Goal: Information Seeking & Learning: Learn about a topic

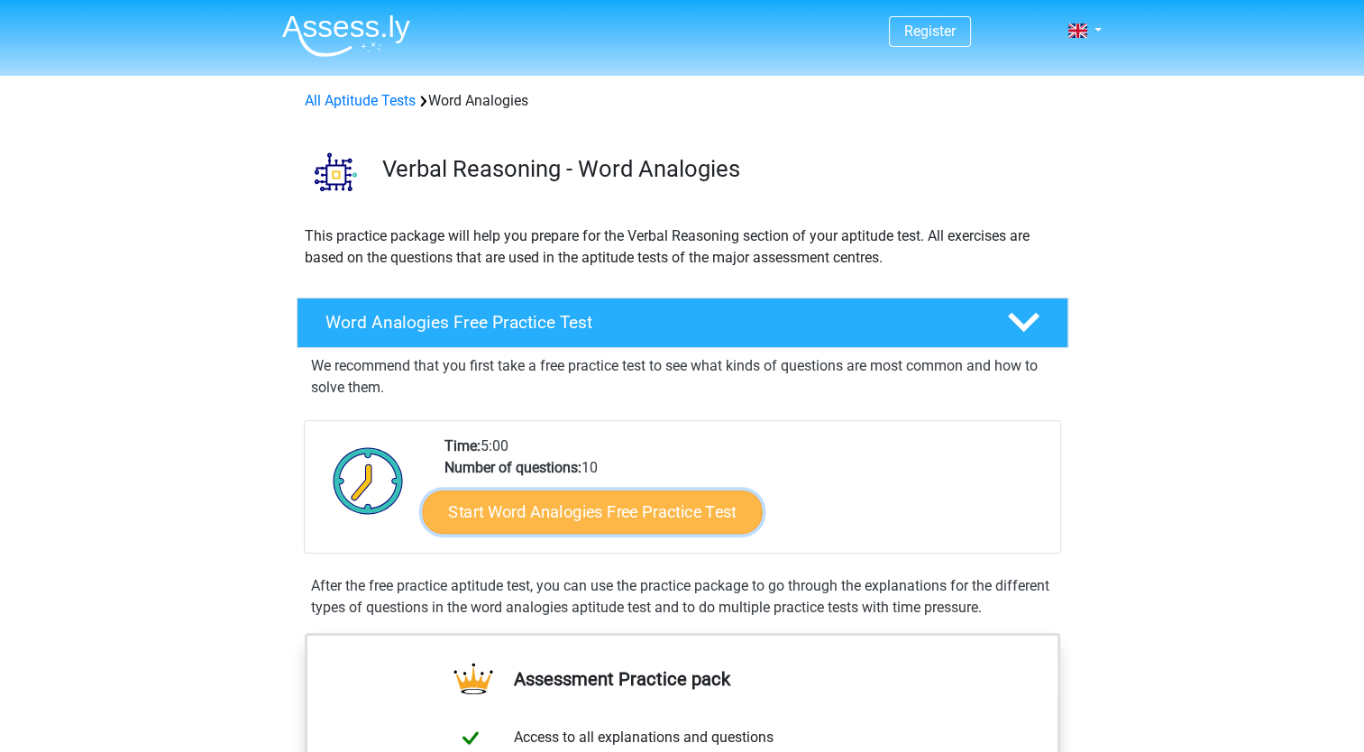
click at [563, 521] on link "Start Word Analogies Free Practice Test" at bounding box center [592, 511] width 340 height 43
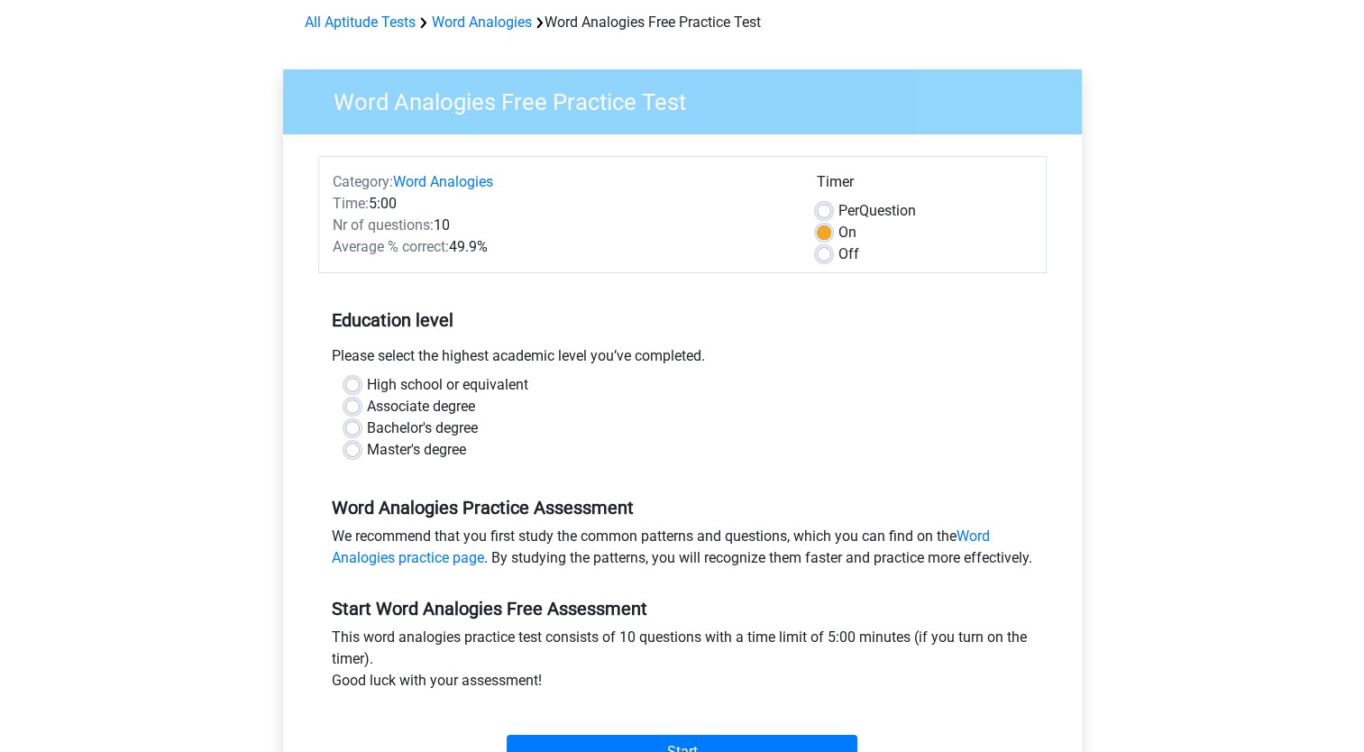
scroll to position [162, 0]
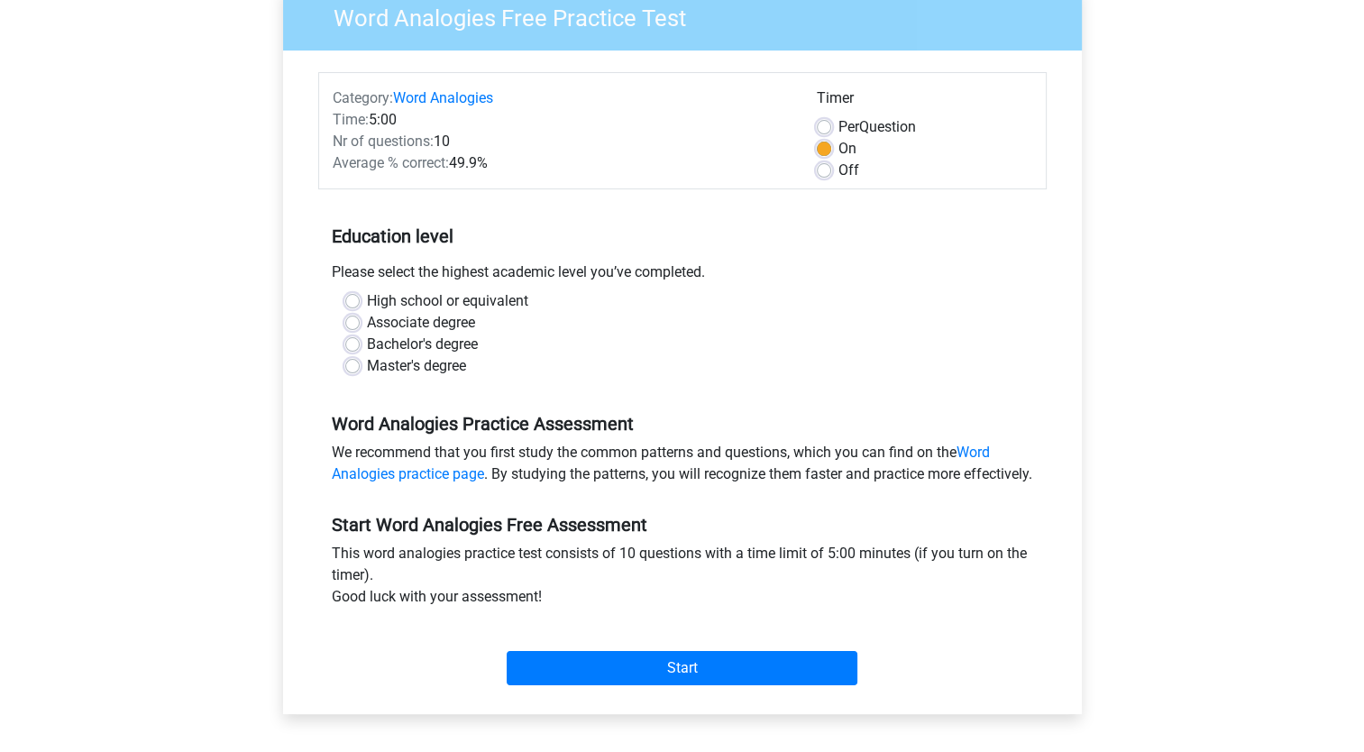
click at [367, 349] on label "Bachelor's degree" at bounding box center [422, 345] width 111 height 22
click at [354, 349] on input "Bachelor's degree" at bounding box center [352, 343] width 14 height 18
radio input "true"
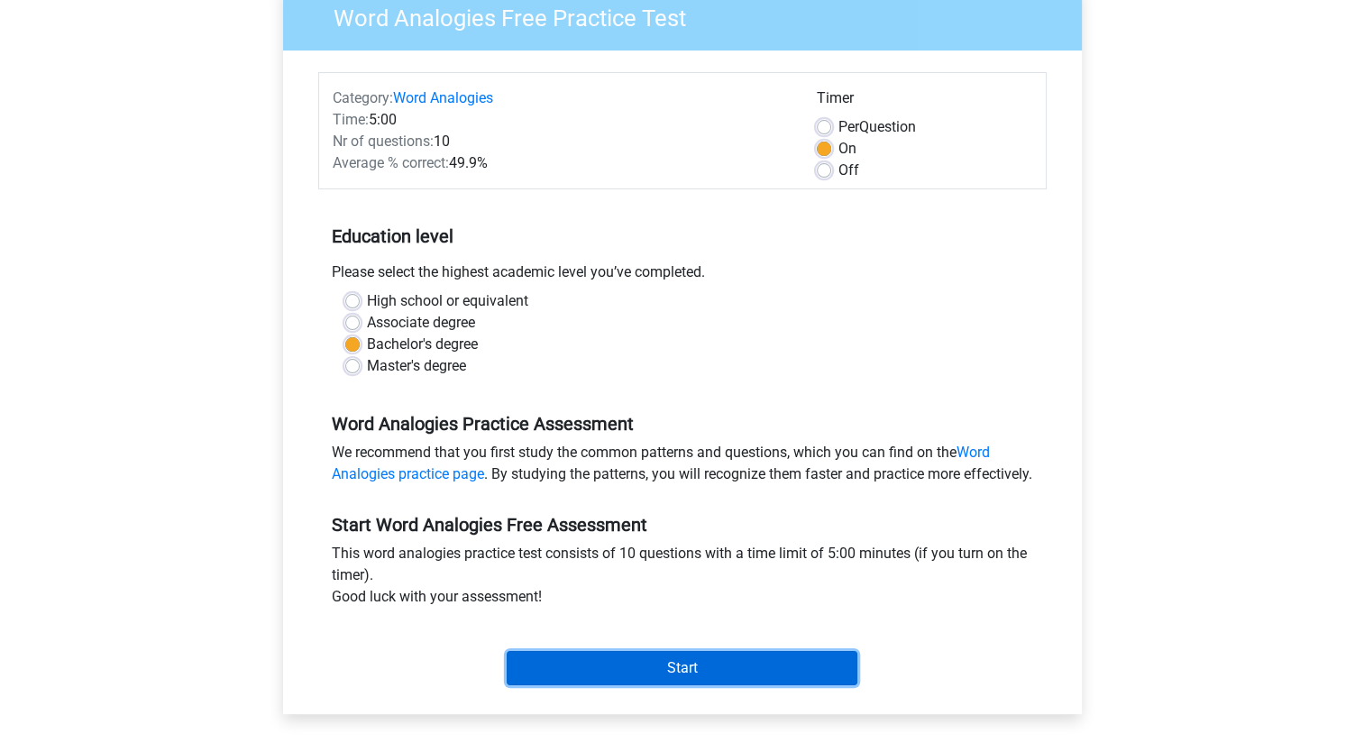
click at [690, 685] on input "Start" at bounding box center [682, 668] width 351 height 34
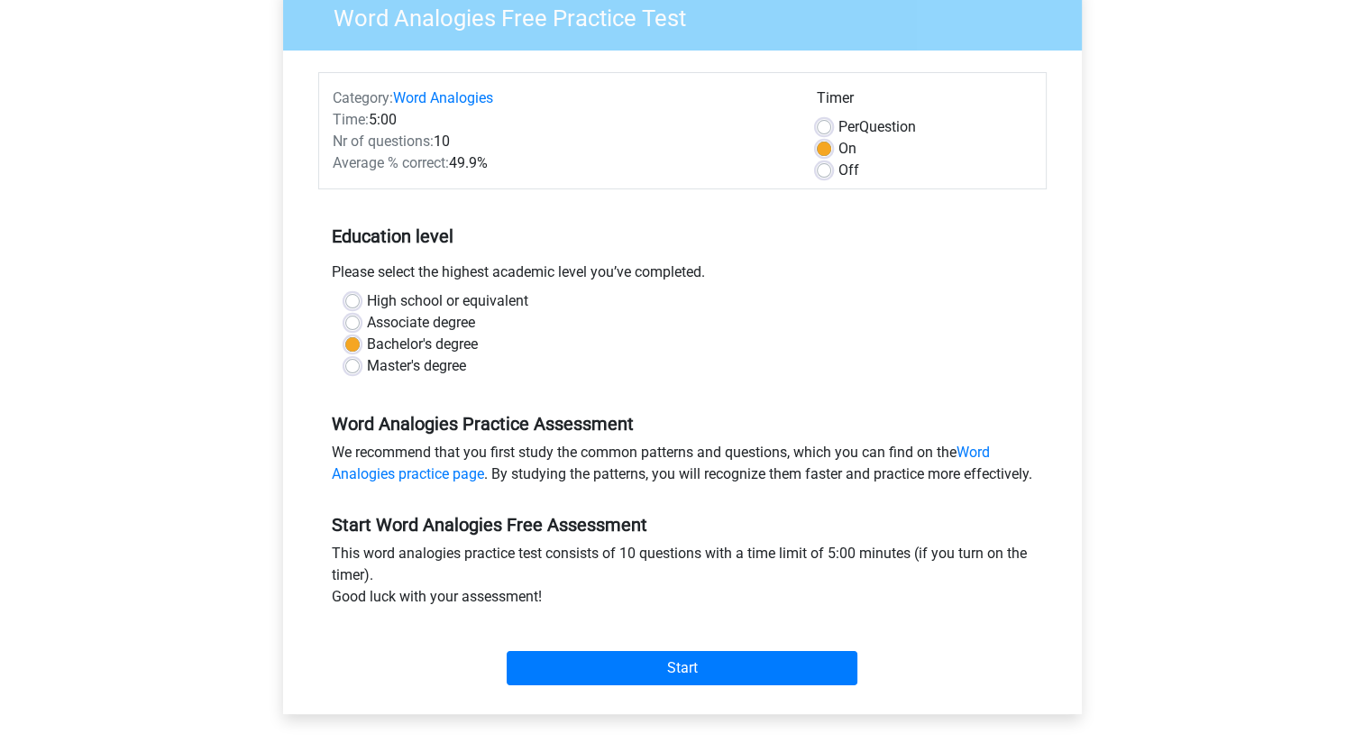
click at [838, 175] on label "Off" at bounding box center [848, 171] width 21 height 22
click at [826, 175] on input "Off" at bounding box center [824, 169] width 14 height 18
radio input "true"
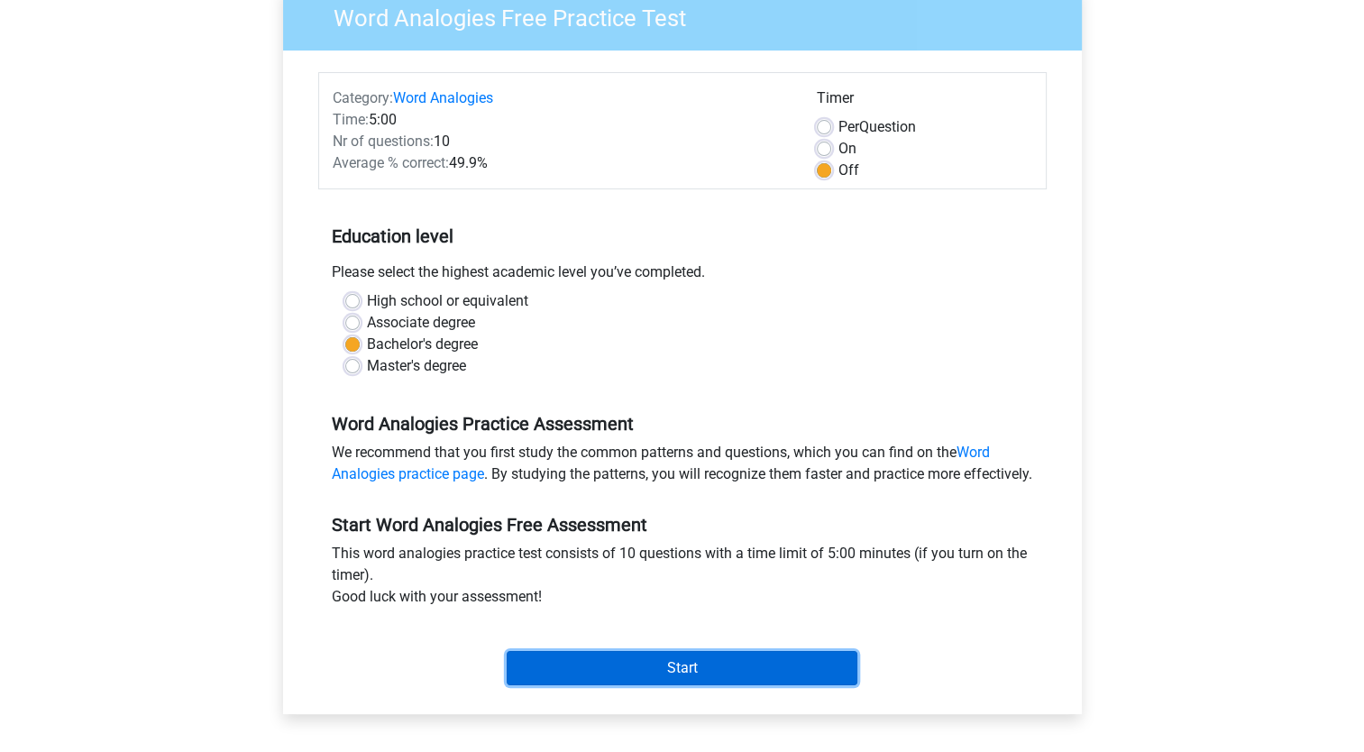
click at [698, 685] on input "Start" at bounding box center [682, 668] width 351 height 34
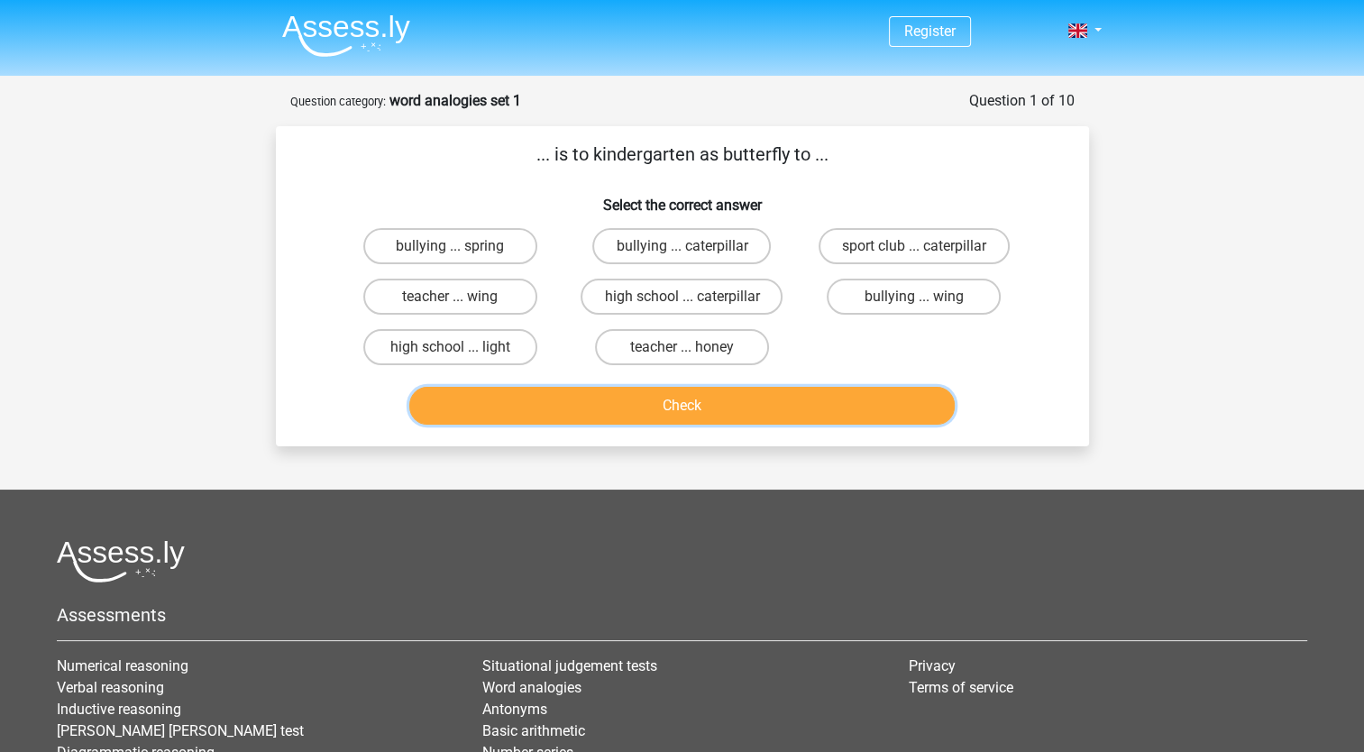
click at [675, 387] on button "Check" at bounding box center [681, 406] width 545 height 38
click at [594, 495] on footer "Assessments Numerical reasoning Verbal reasoning Inductive reasoning Watson gla…" at bounding box center [682, 728] width 1364 height 476
click at [517, 294] on label "teacher ... wing" at bounding box center [450, 297] width 174 height 36
click at [462, 297] on input "teacher ... wing" at bounding box center [456, 303] width 12 height 12
radio input "true"
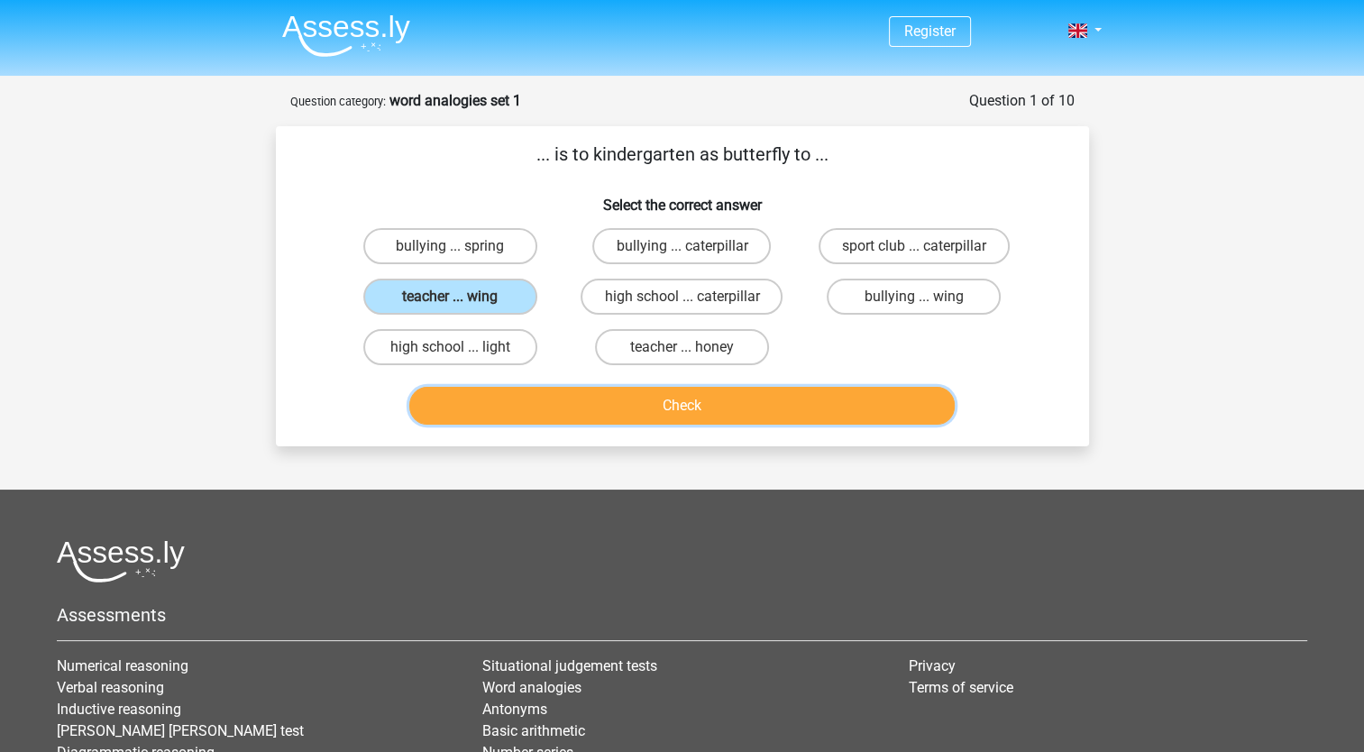
click at [601, 411] on button "Check" at bounding box center [681, 406] width 545 height 38
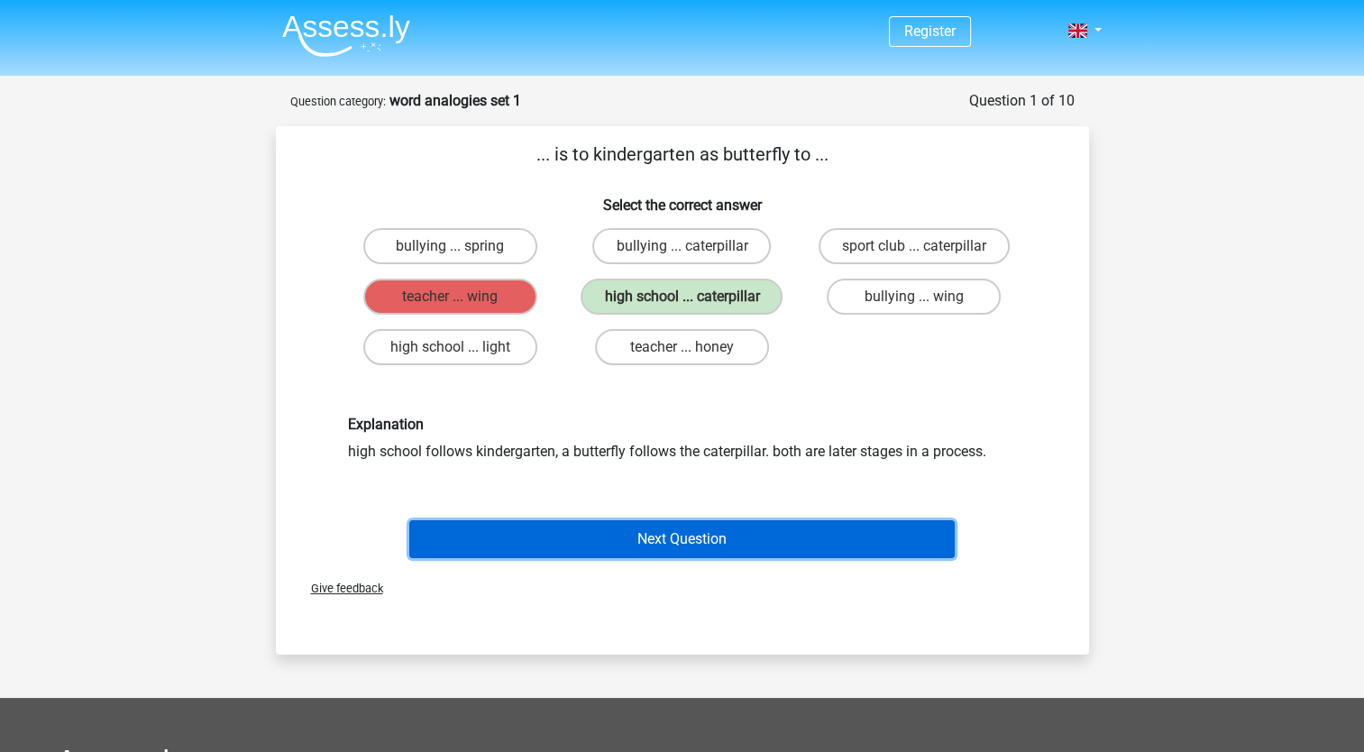
click at [605, 547] on button "Next Question" at bounding box center [681, 539] width 545 height 38
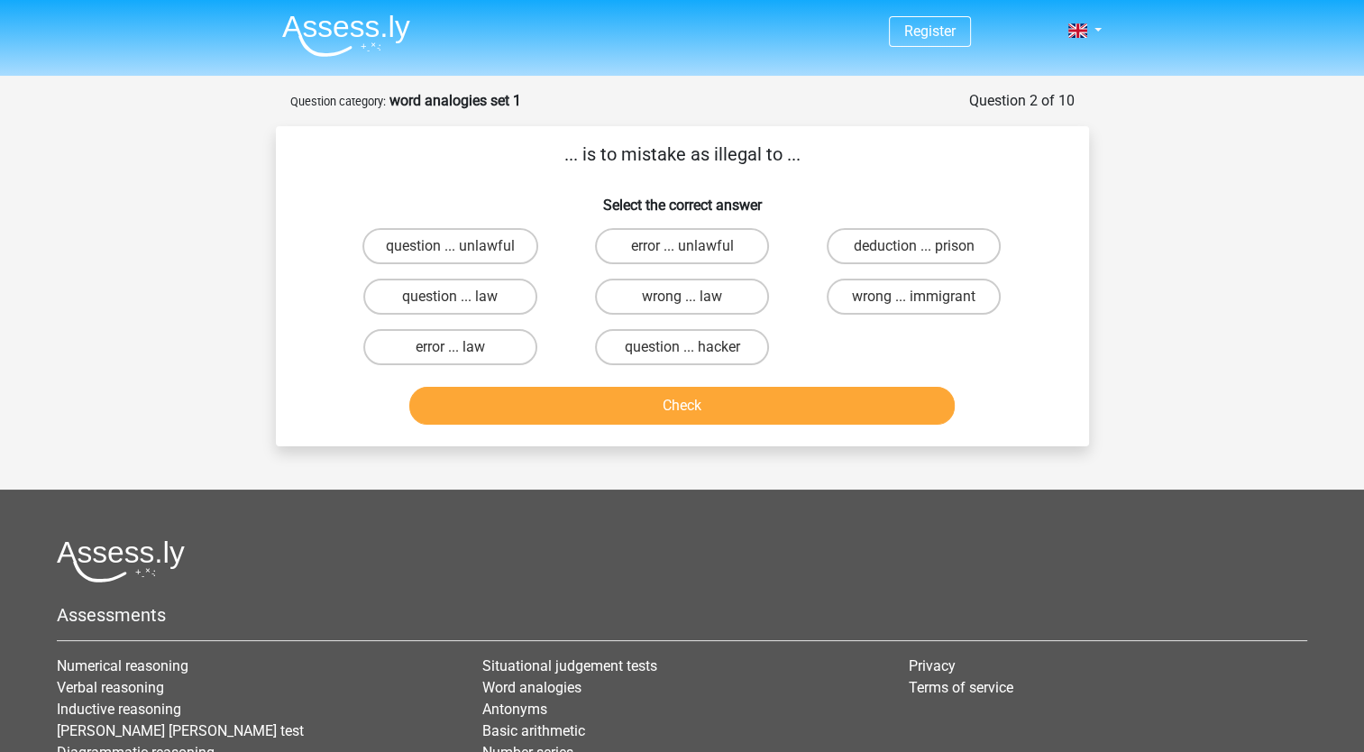
scroll to position [90, 0]
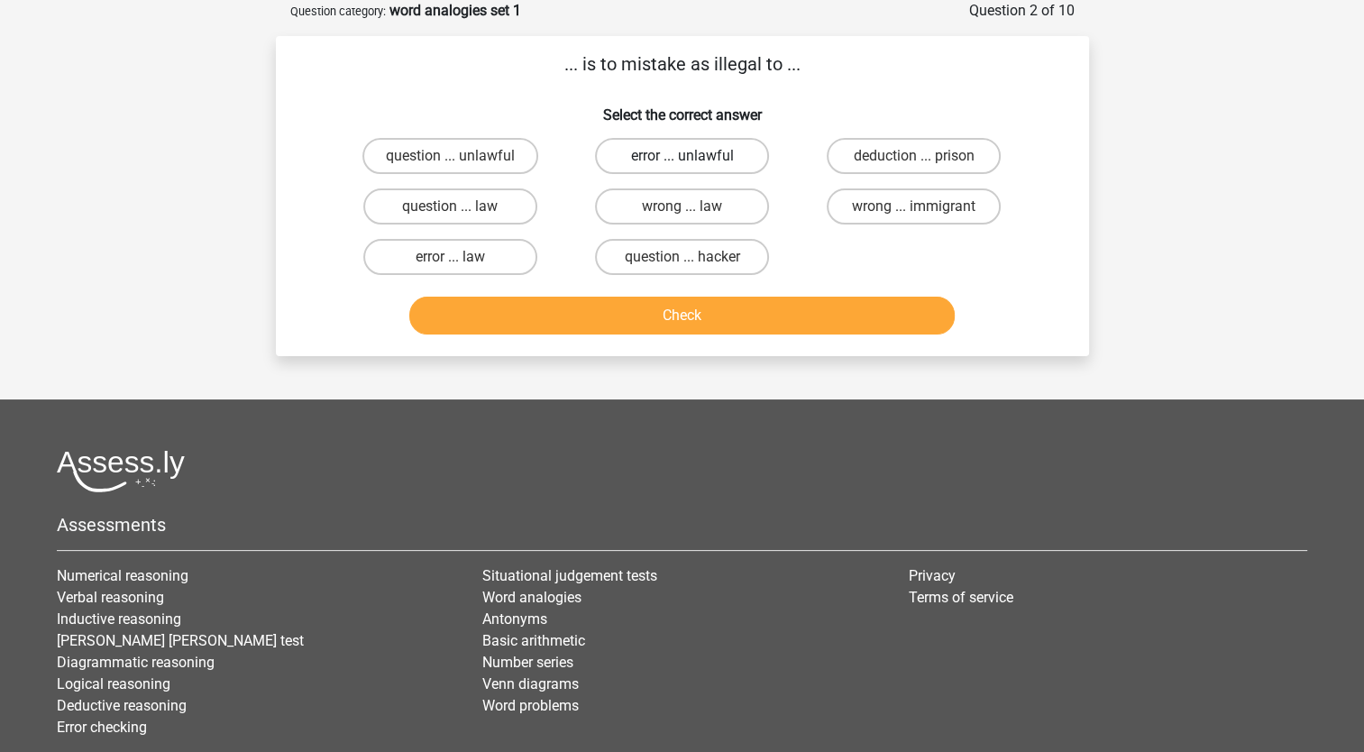
click at [656, 161] on label "error ... unlawful" at bounding box center [682, 156] width 174 height 36
click at [682, 161] on input "error ... unlawful" at bounding box center [688, 162] width 12 height 12
radio input "true"
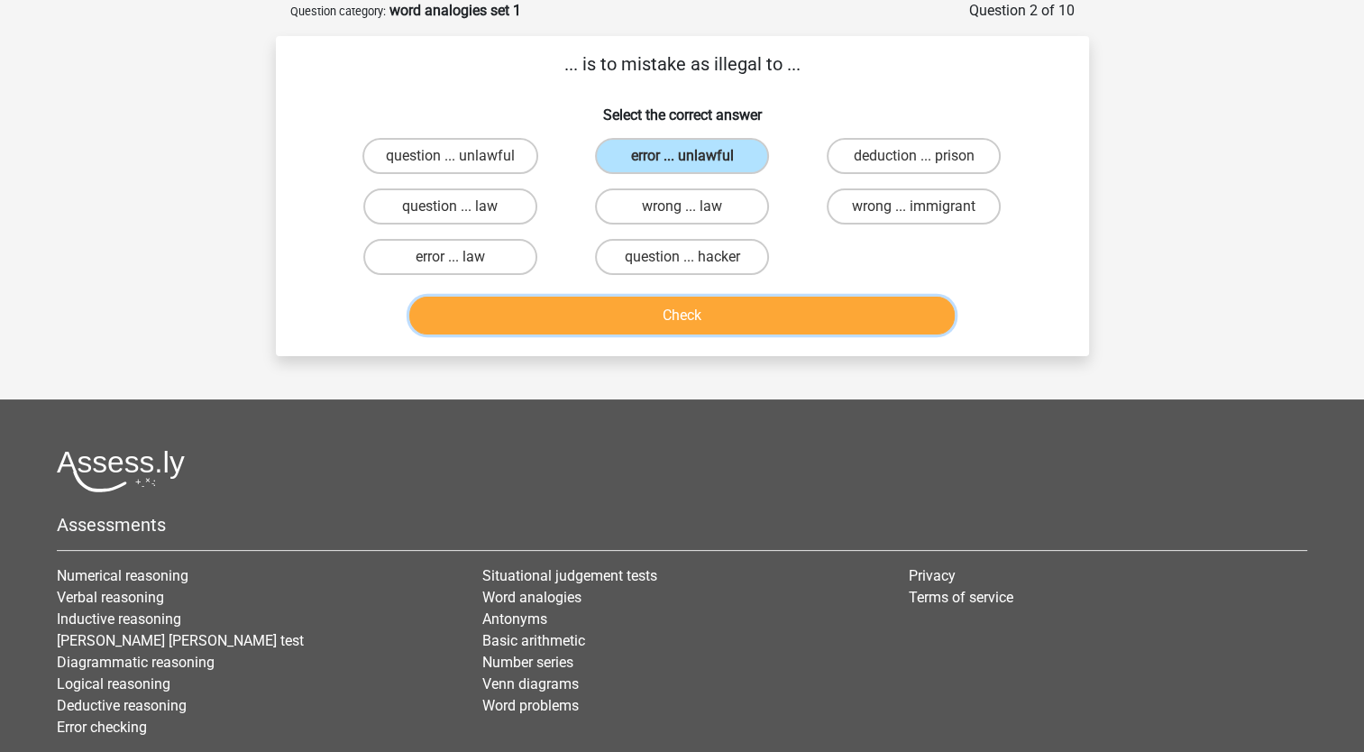
click at [635, 307] on button "Check" at bounding box center [681, 316] width 545 height 38
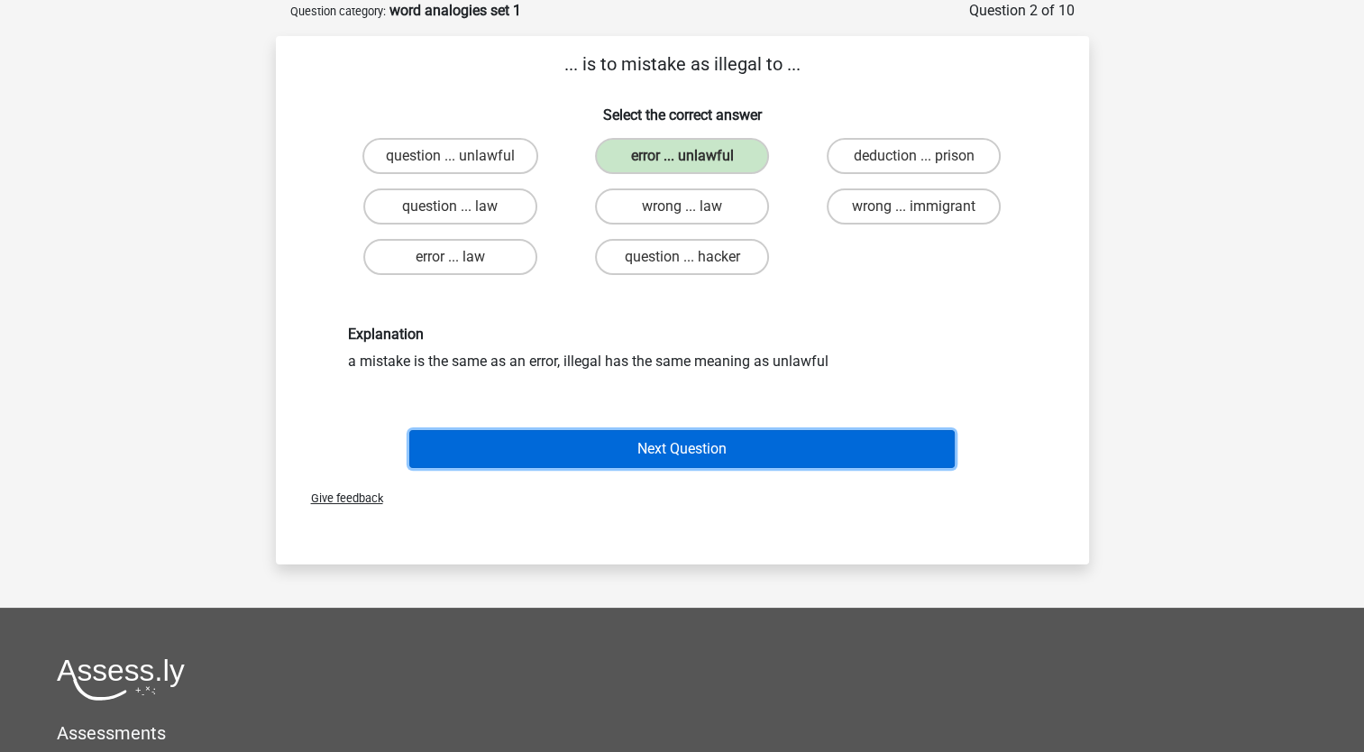
click at [624, 446] on button "Next Question" at bounding box center [681, 449] width 545 height 38
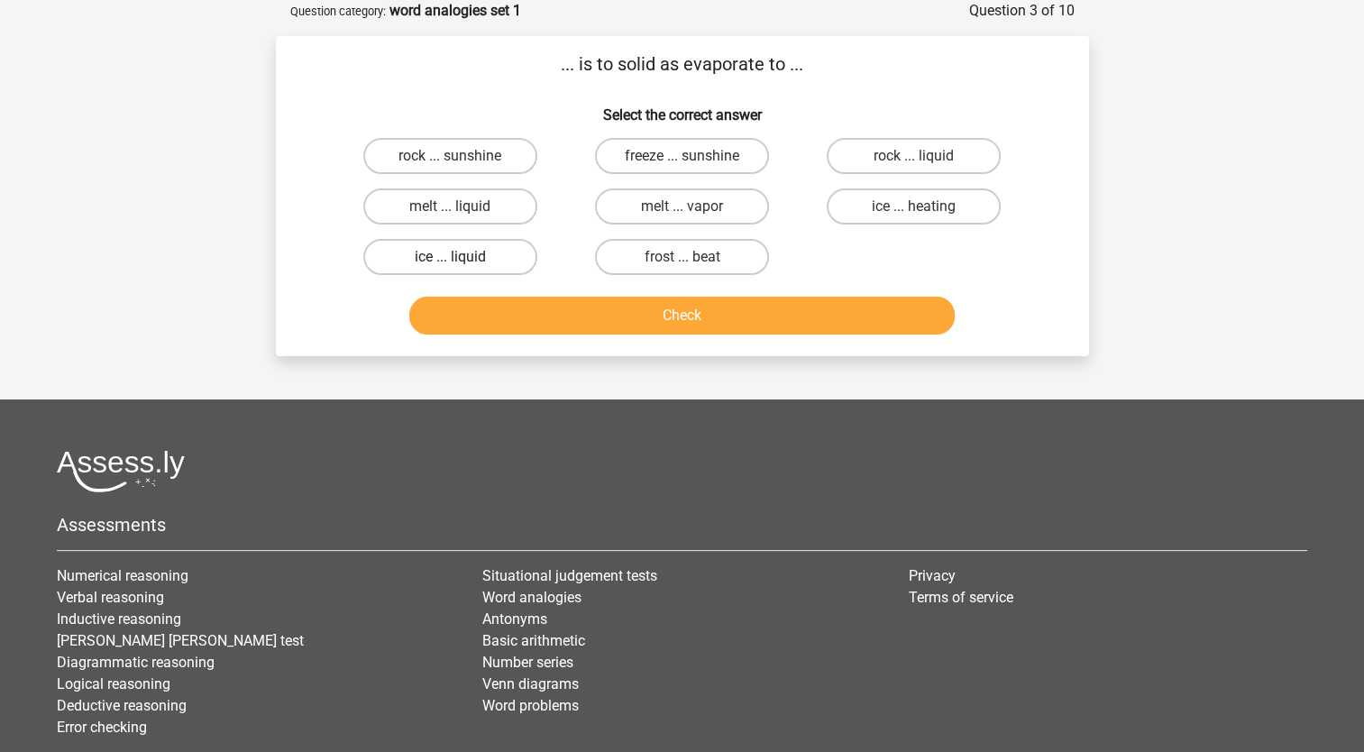
click at [505, 265] on label "ice ... liquid" at bounding box center [450, 257] width 174 height 36
click at [462, 265] on input "ice ... liquid" at bounding box center [456, 263] width 12 height 12
radio input "true"
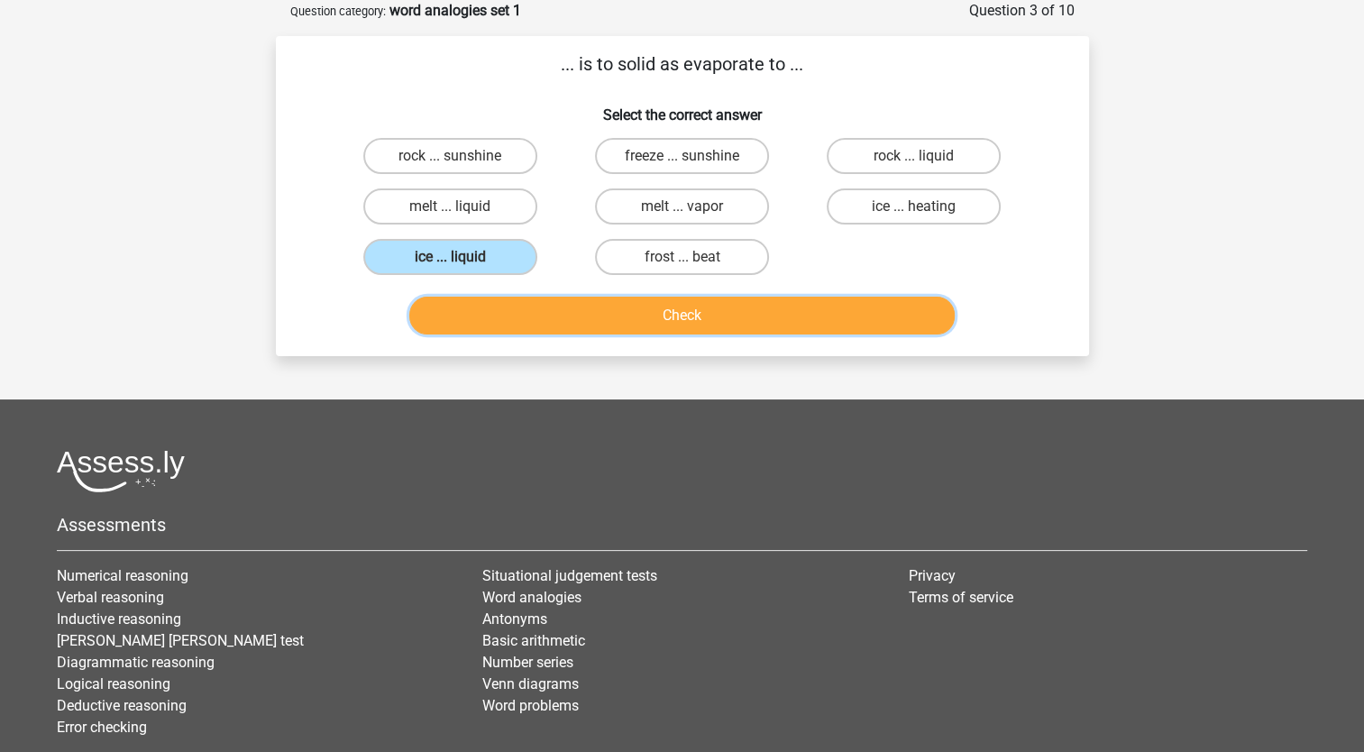
click at [610, 303] on button "Check" at bounding box center [681, 316] width 545 height 38
